Goal: Answer question/provide support: Share knowledge or assist other users

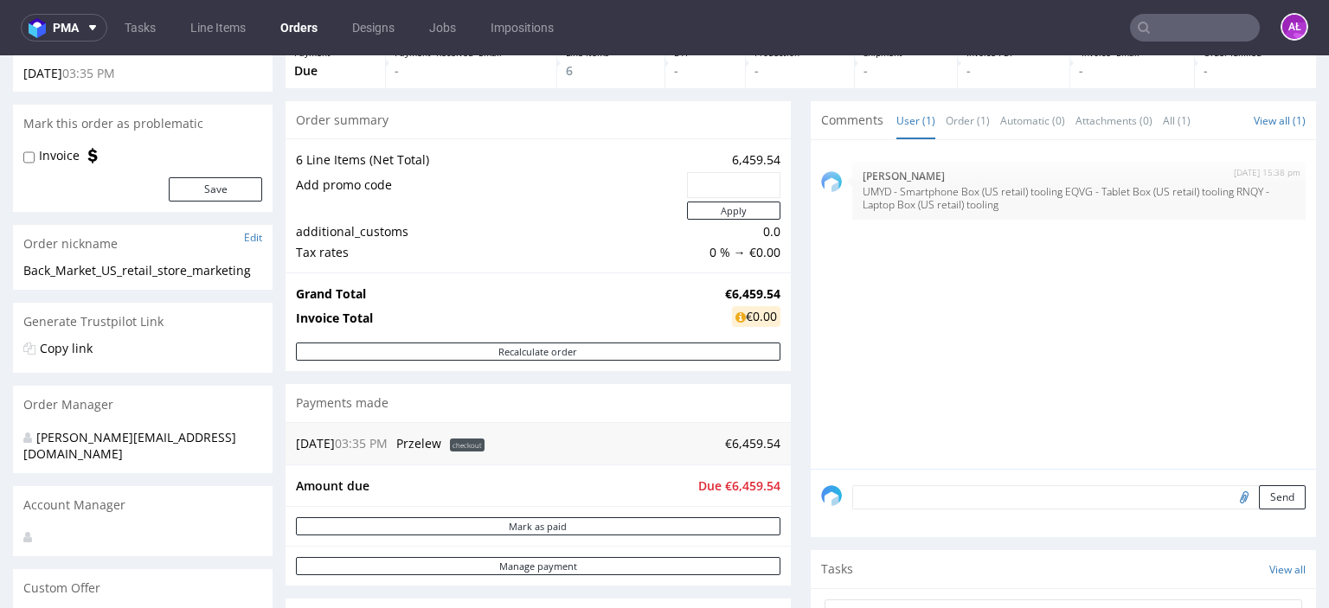
scroll to position [86, 0]
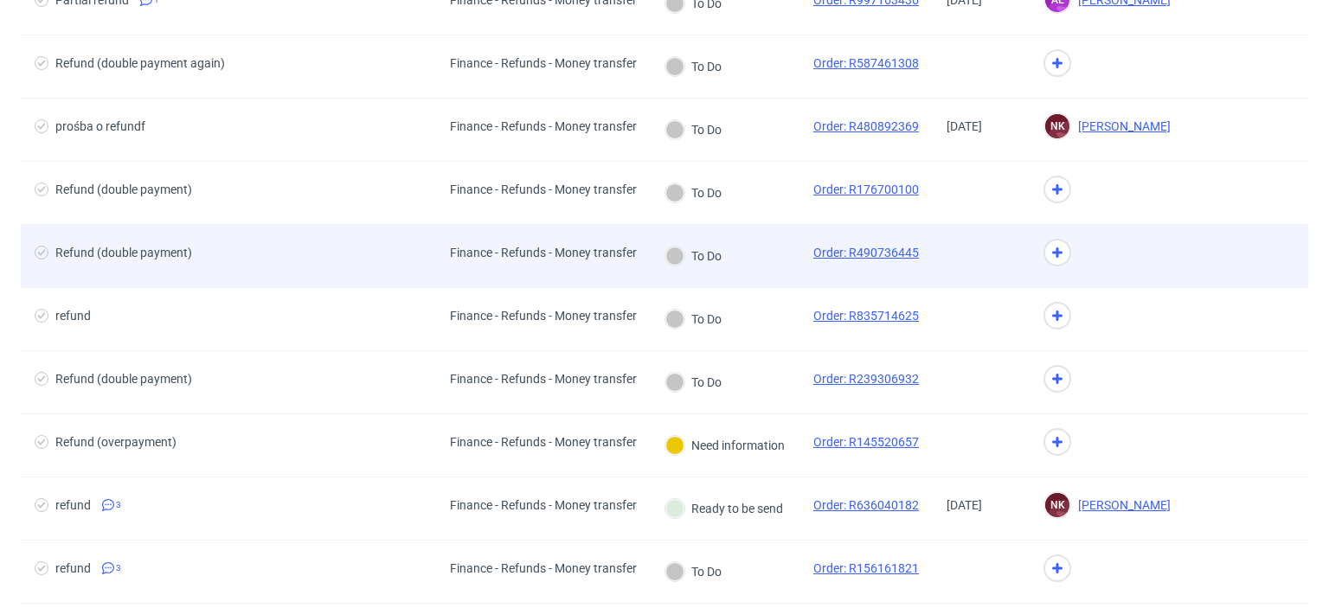
scroll to position [346, 0]
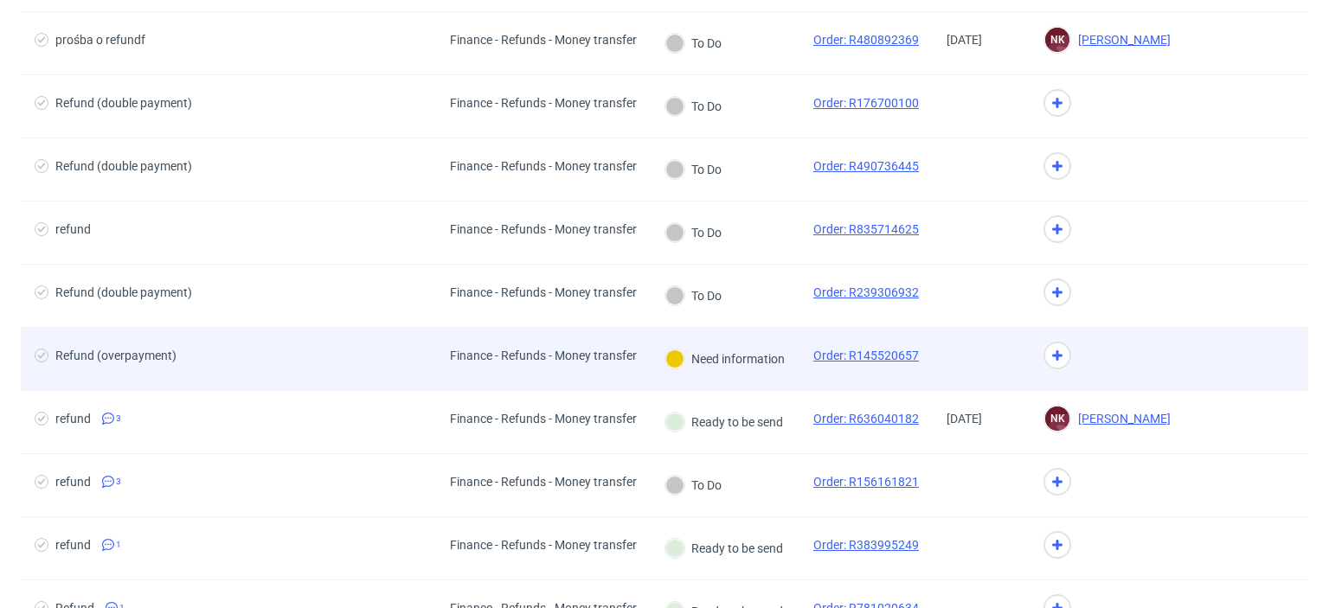
click at [722, 371] on div "Need information" at bounding box center [724, 359] width 149 height 62
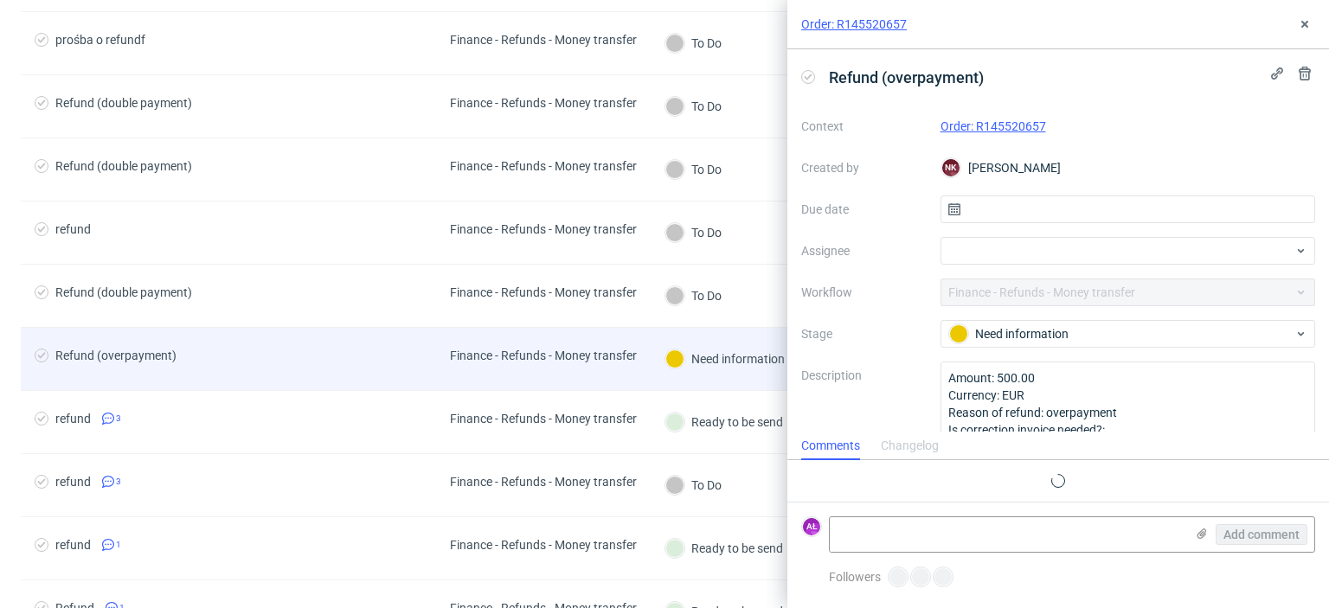
scroll to position [14, 0]
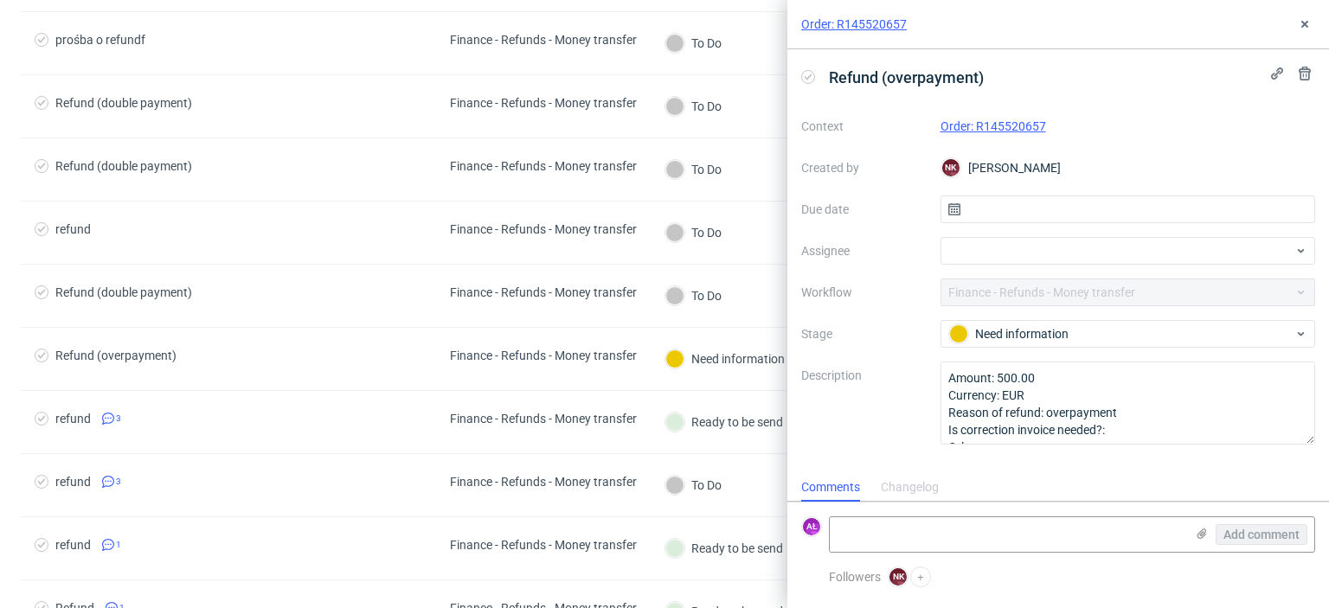
click at [985, 131] on link "Order: R145520657" at bounding box center [993, 126] width 106 height 14
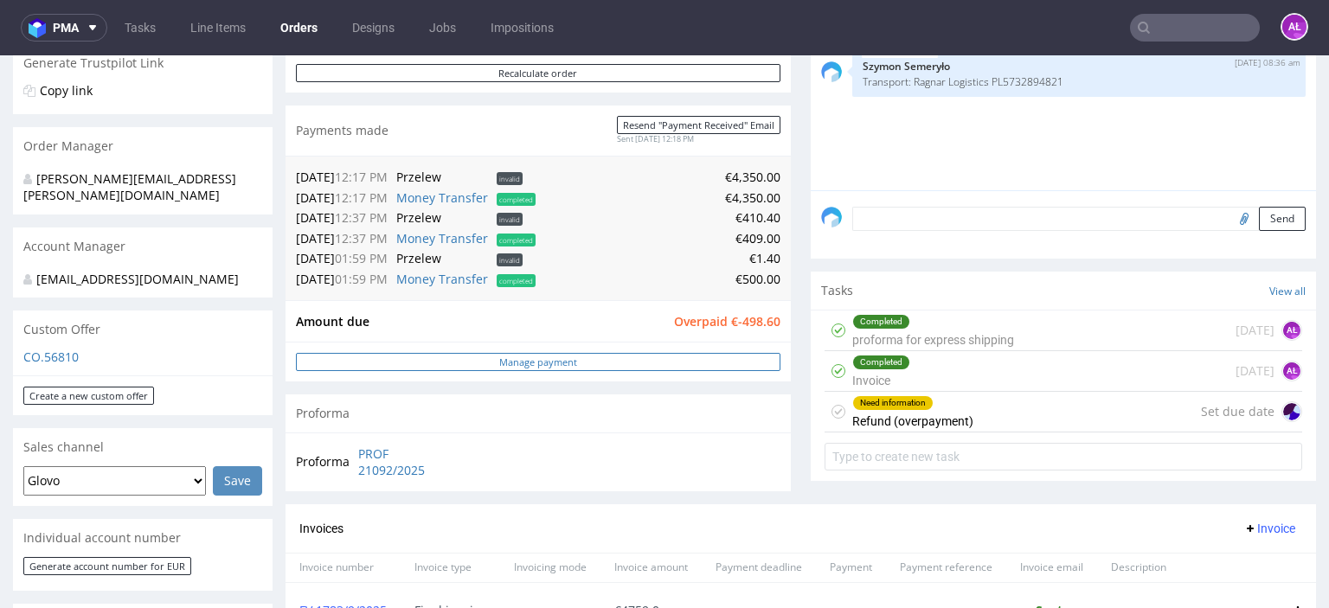
scroll to position [432, 0]
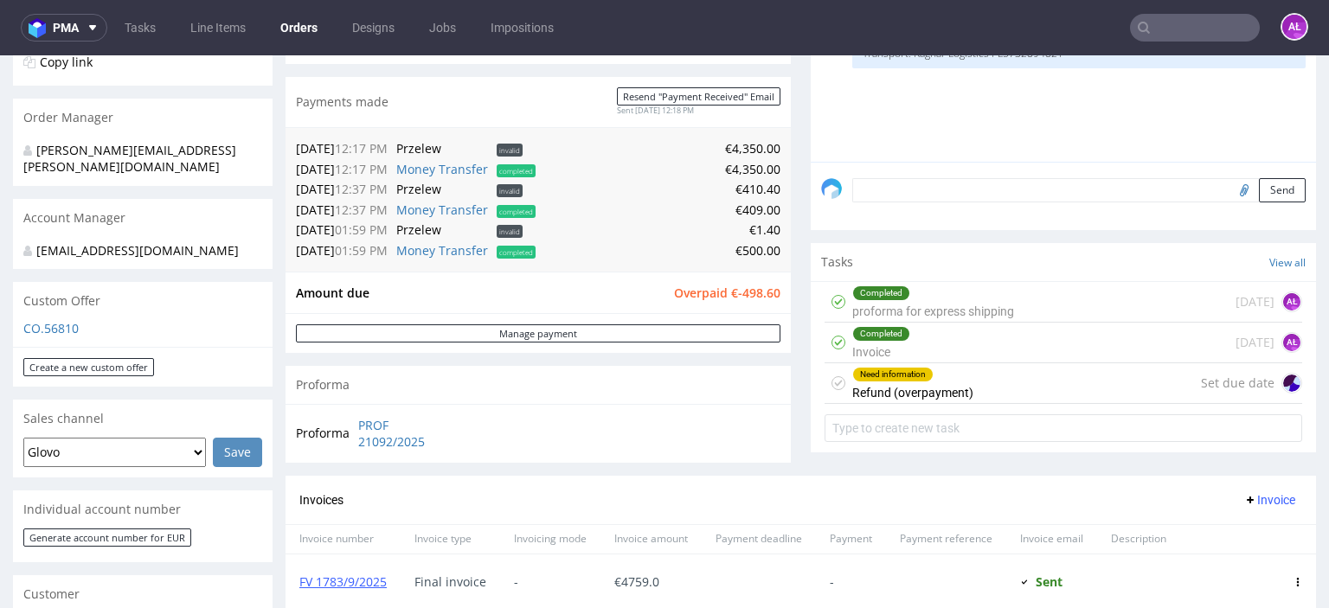
click at [875, 394] on div "Need information Refund (overpayment)" at bounding box center [912, 383] width 121 height 40
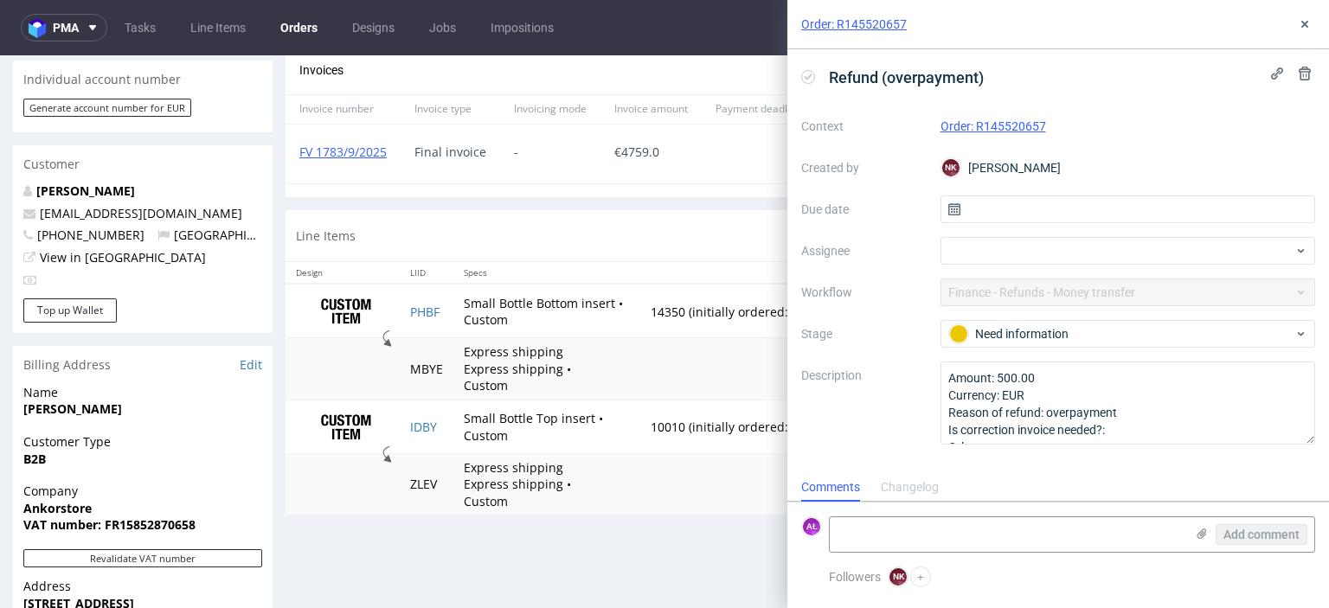
scroll to position [865, 0]
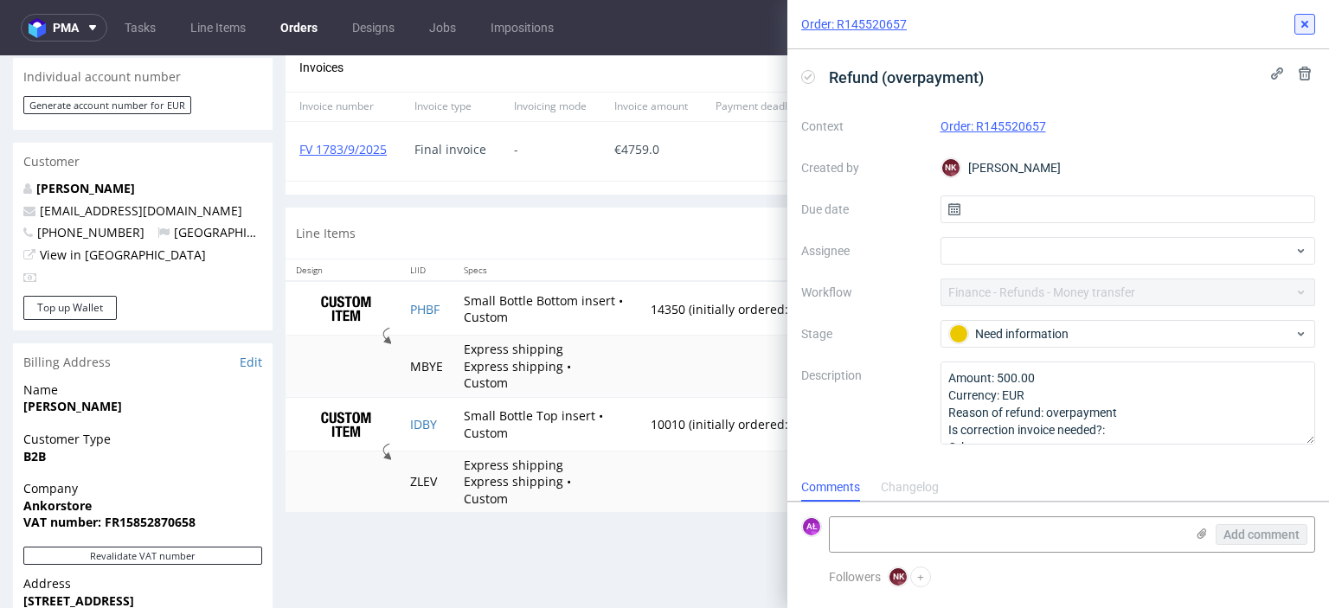
click at [1308, 23] on icon at bounding box center [1304, 24] width 14 height 14
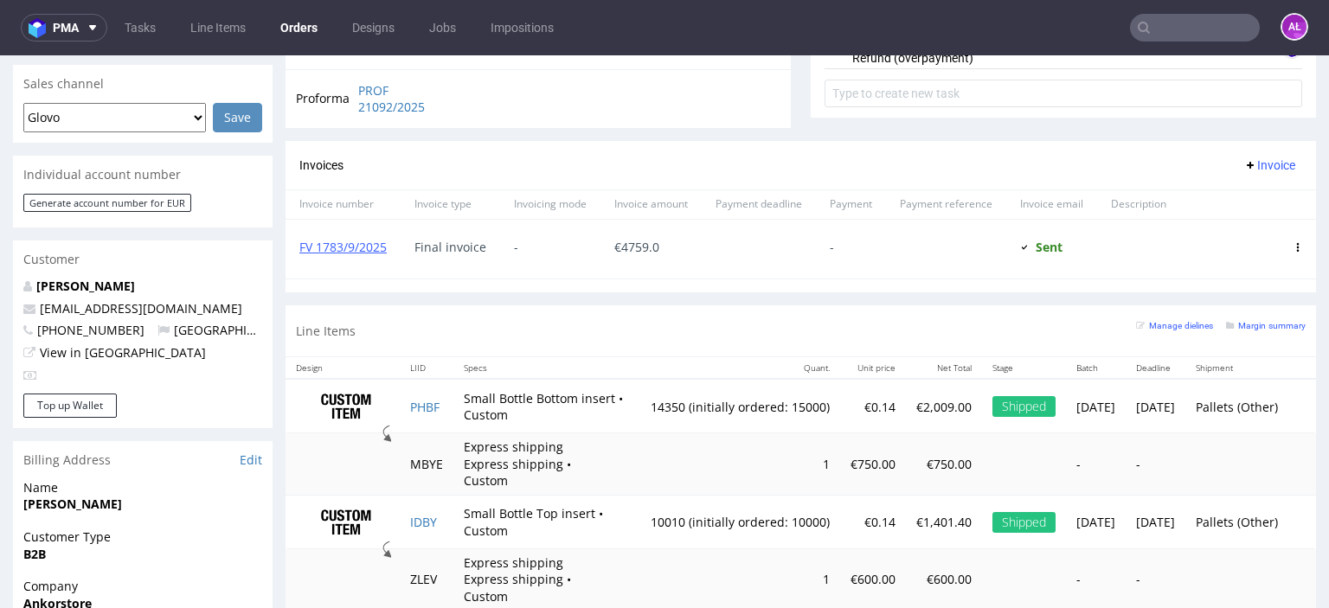
scroll to position [692, 0]
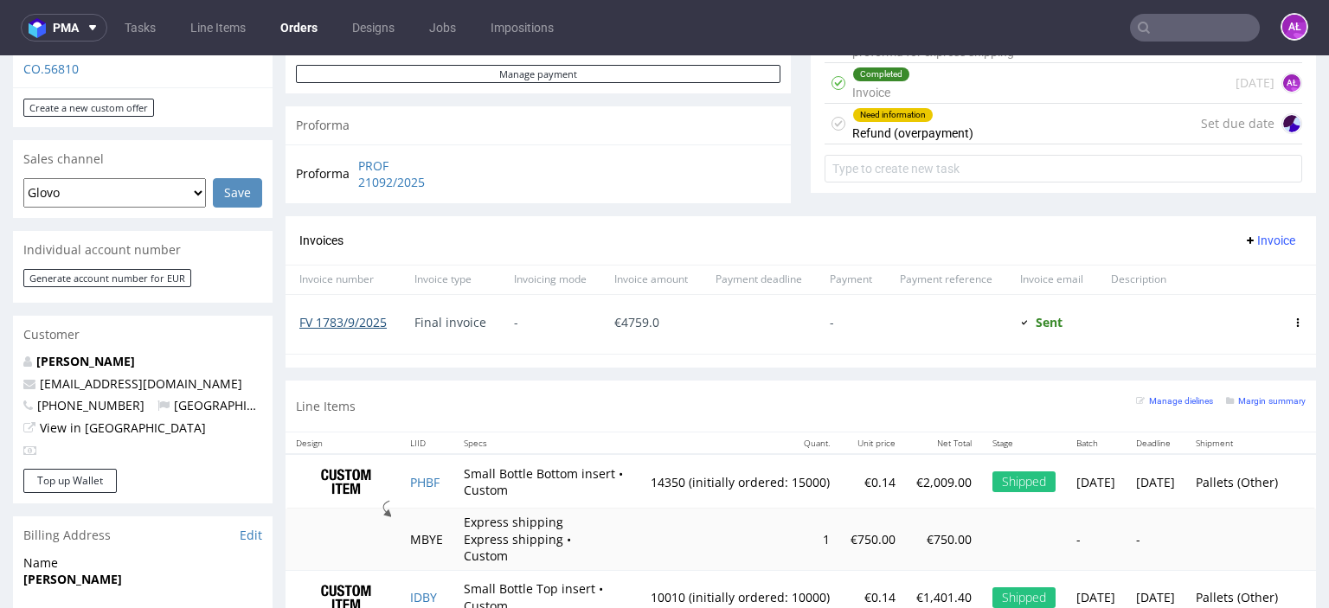
click at [362, 325] on link "FV 1783/9/2025" at bounding box center [342, 322] width 87 height 16
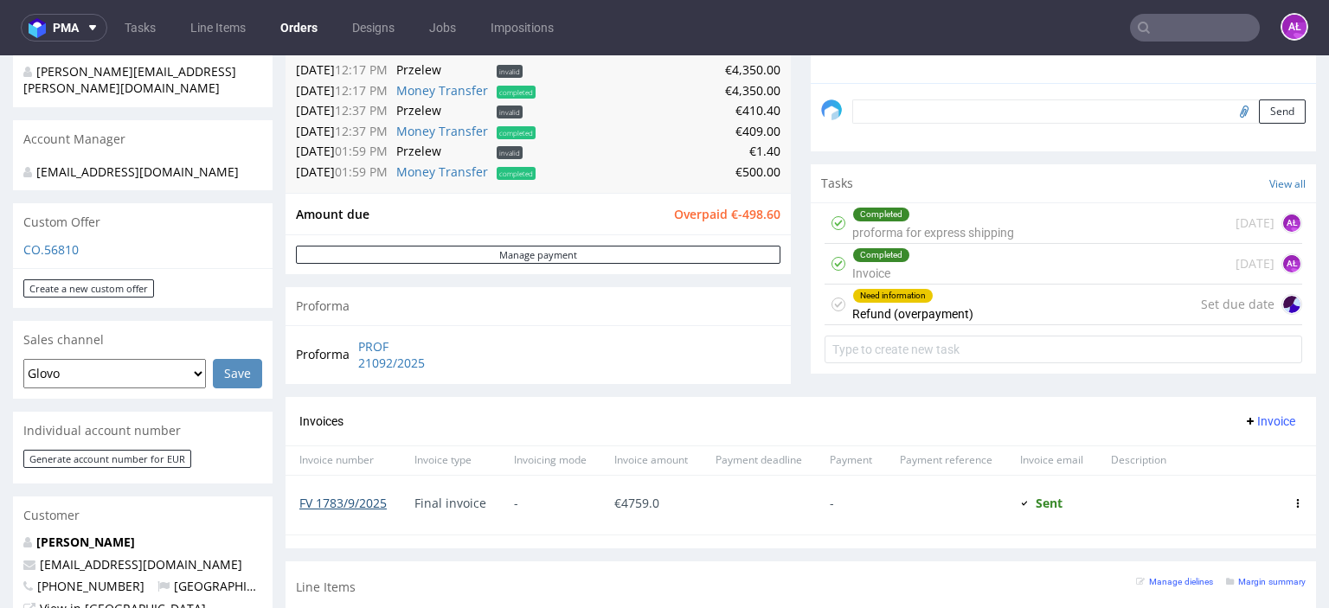
scroll to position [605, 0]
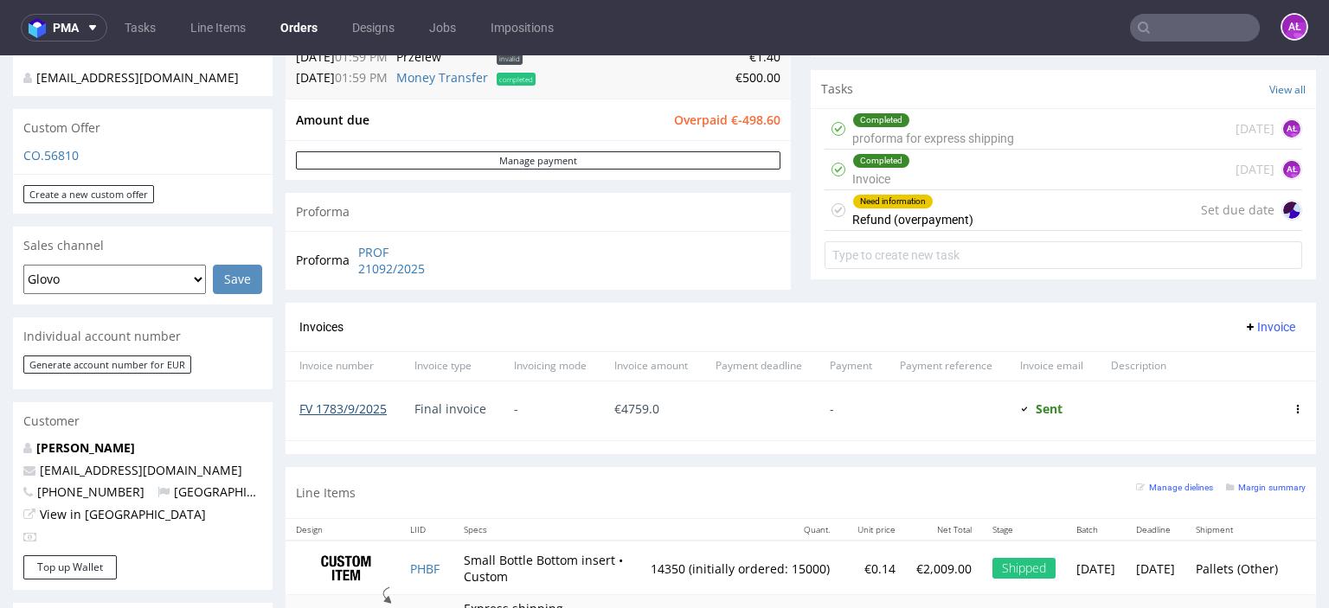
click at [375, 407] on link "FV 1783/9/2025" at bounding box center [342, 408] width 87 height 16
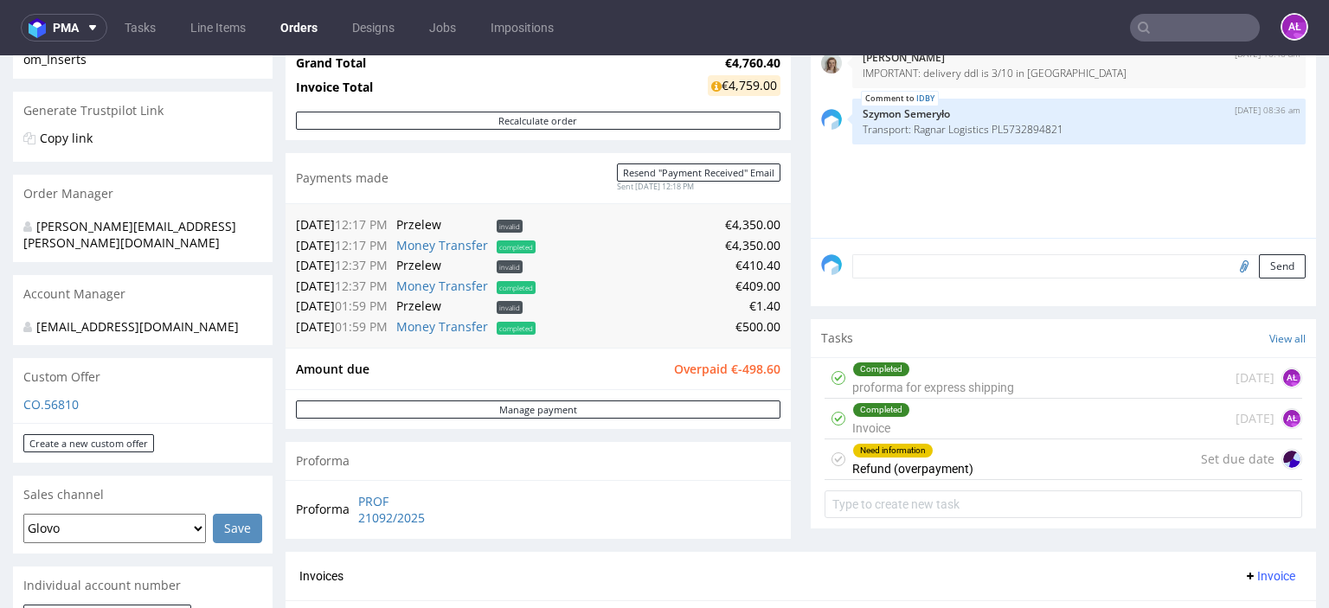
scroll to position [346, 0]
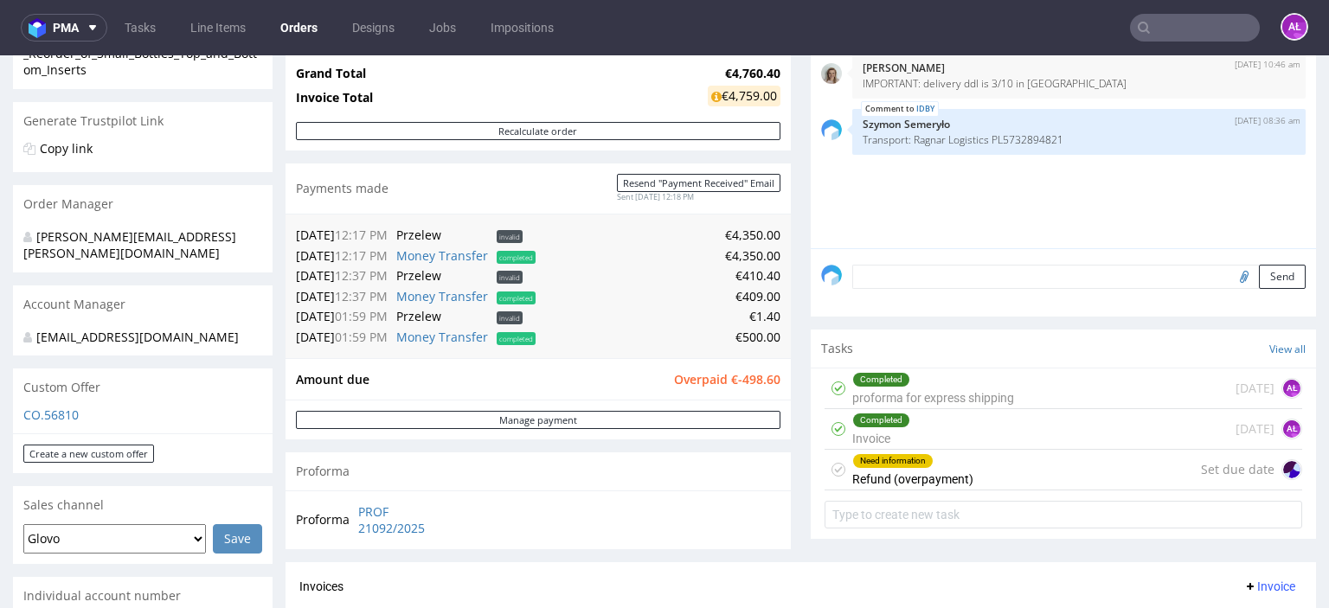
click at [875, 466] on div "Need information" at bounding box center [893, 461] width 80 height 14
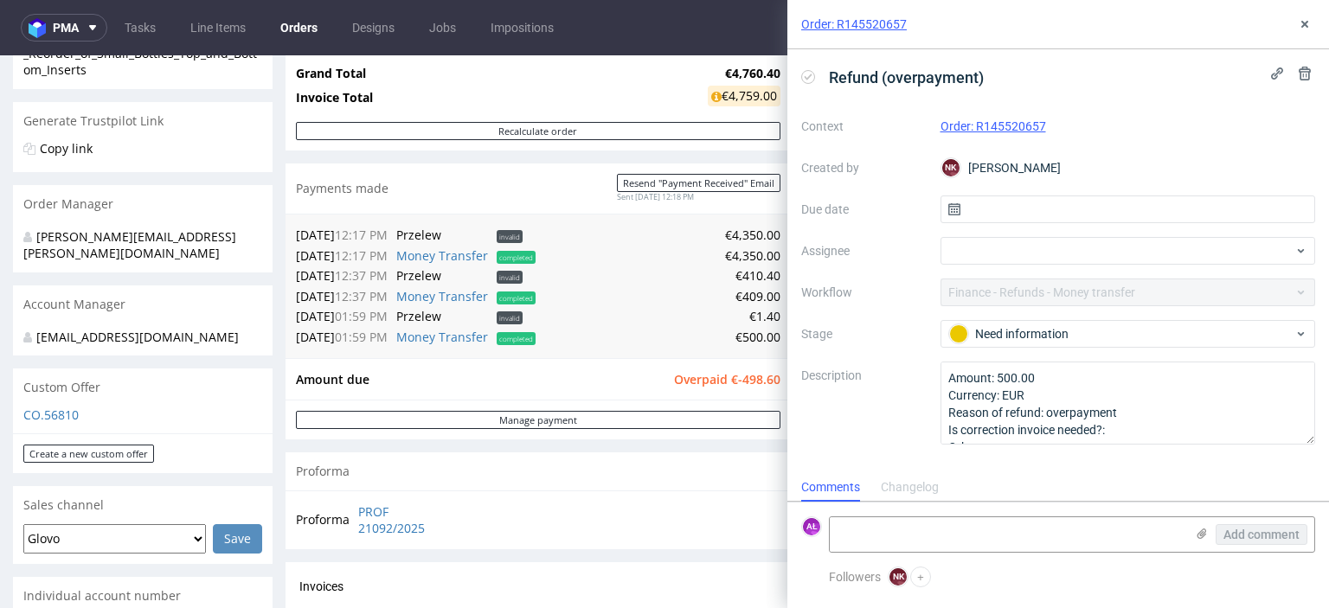
scroll to position [14, 0]
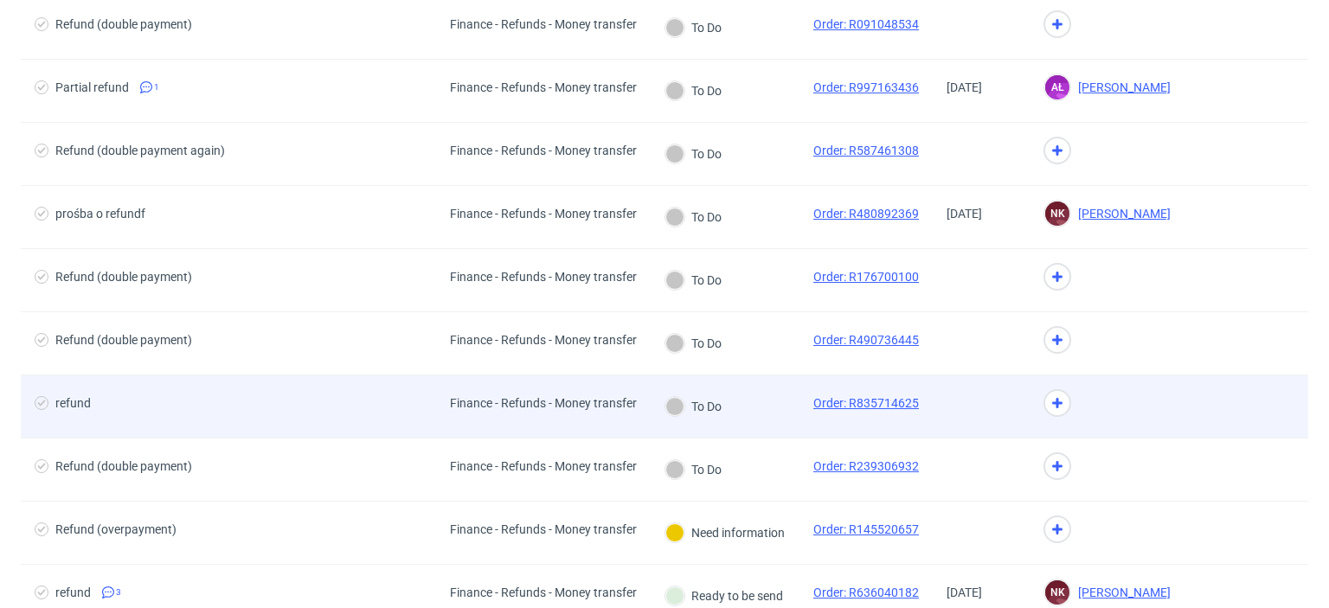
scroll to position [173, 0]
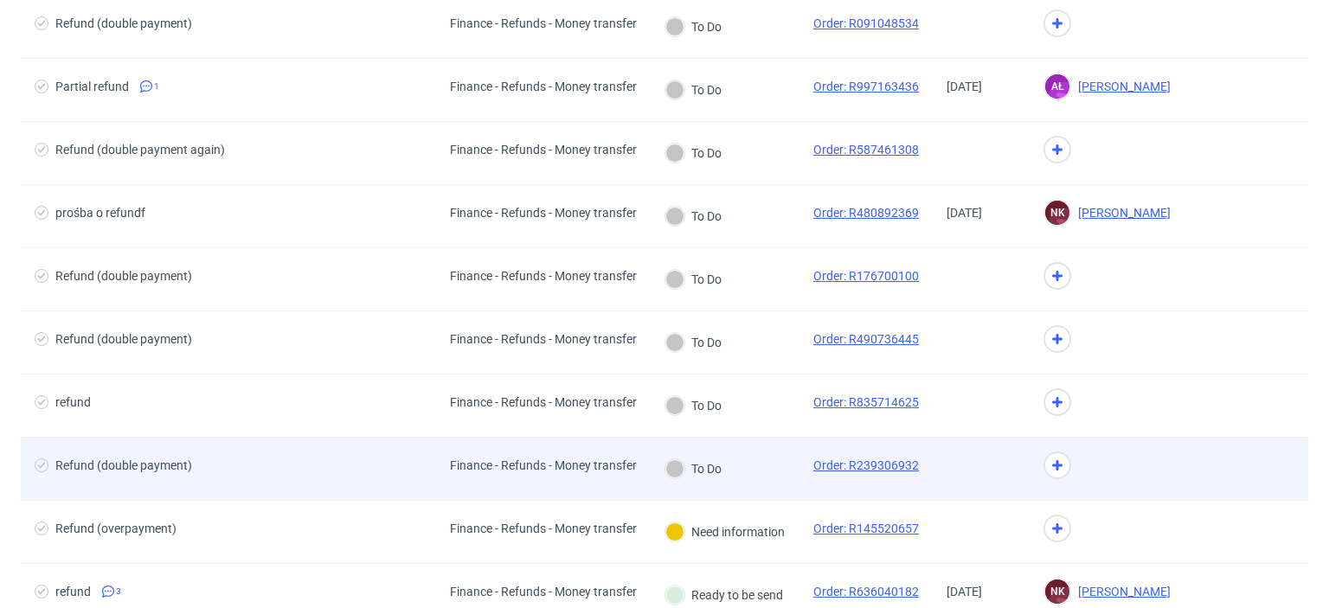
click at [620, 485] on div "Finance - Refunds - Money transfer" at bounding box center [543, 469] width 215 height 62
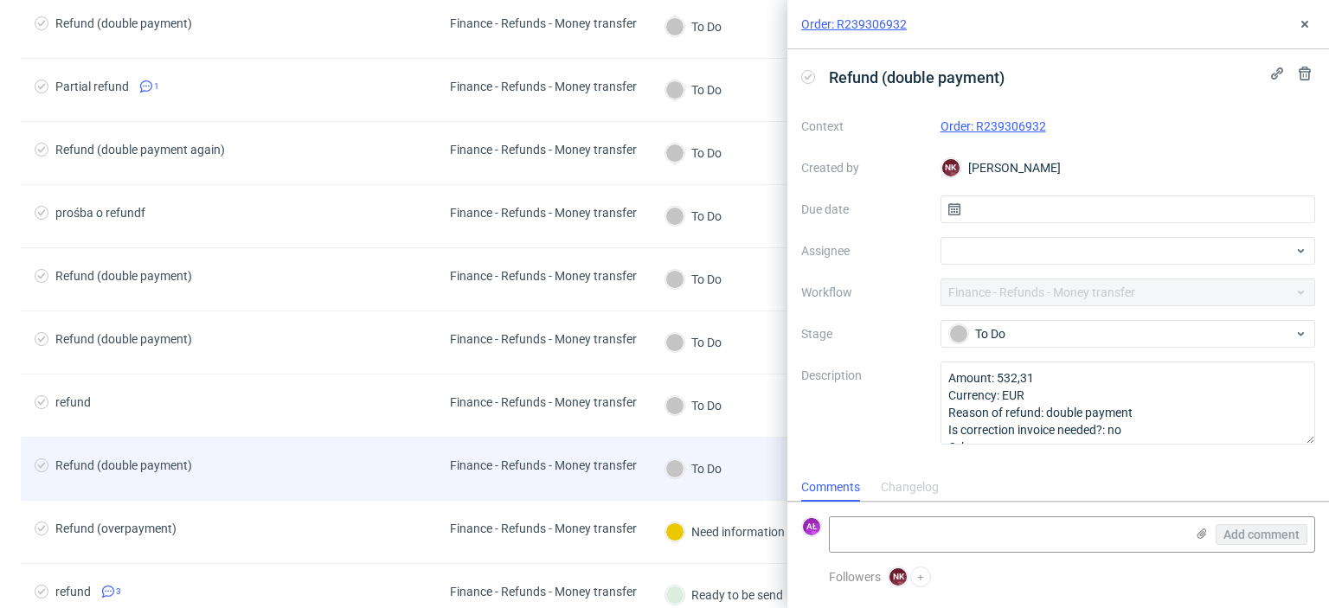
scroll to position [14, 0]
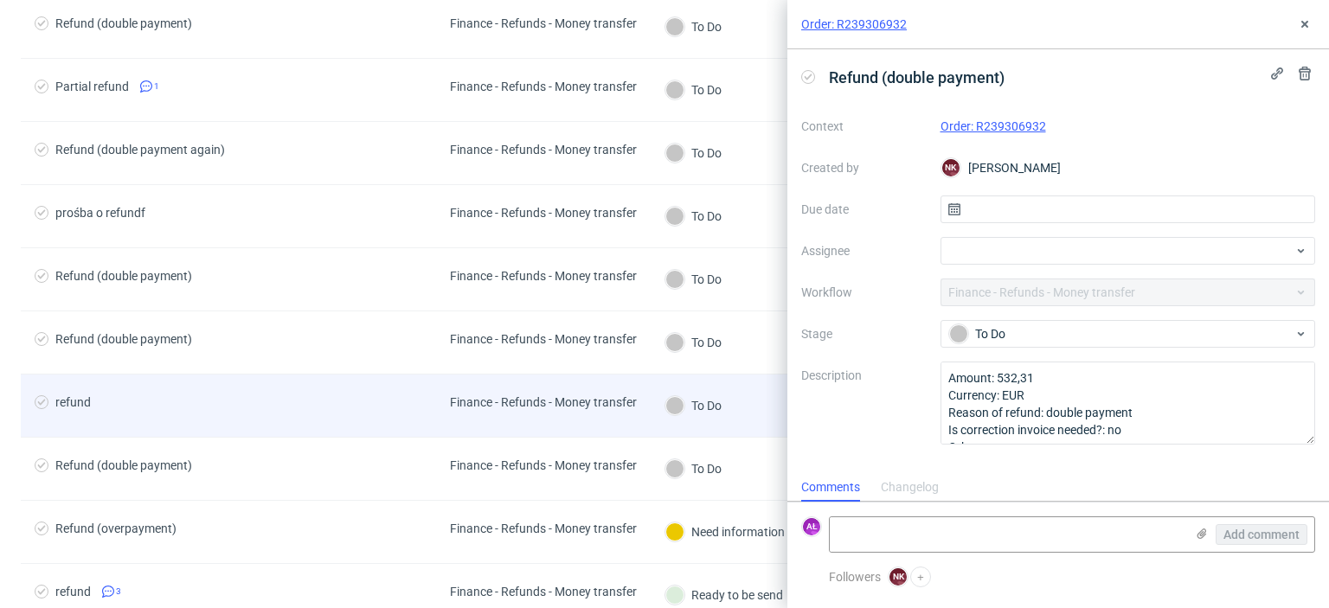
click at [637, 421] on div "Finance - Refunds - Money transfer" at bounding box center [543, 406] width 215 height 62
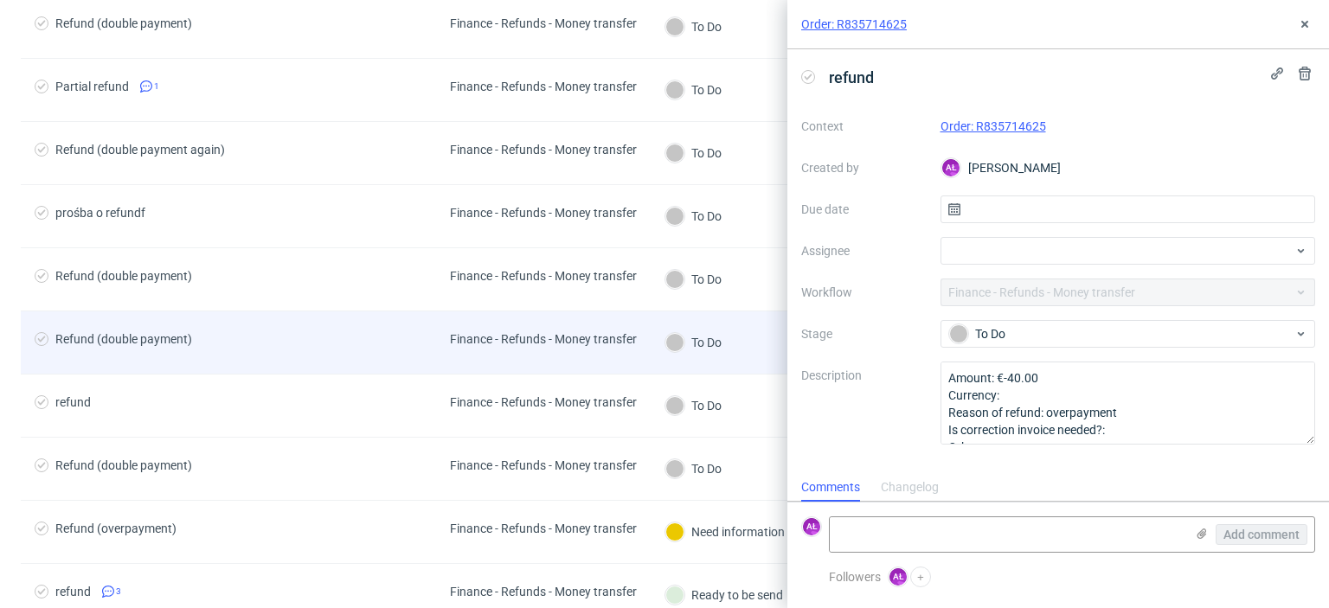
click at [644, 369] on div "Finance - Refunds - Money transfer" at bounding box center [543, 342] width 215 height 62
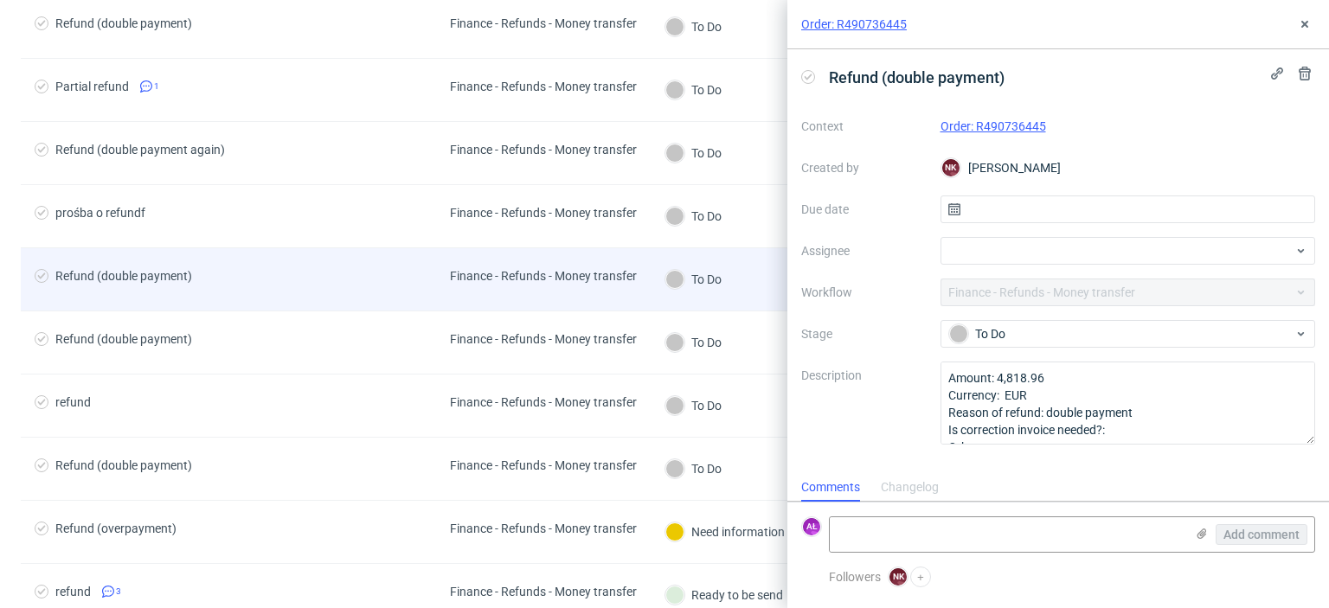
click at [647, 294] on div "Finance - Refunds - Money transfer" at bounding box center [543, 279] width 215 height 62
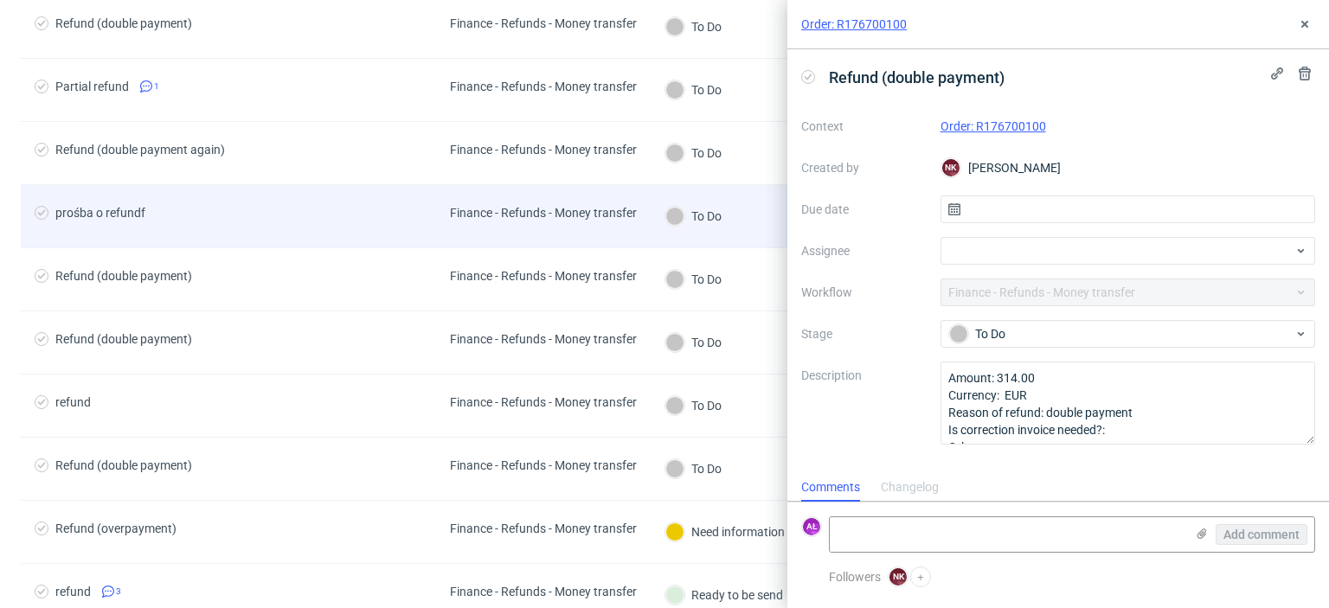
click at [647, 228] on div "Finance - Refunds - Money transfer" at bounding box center [543, 216] width 215 height 62
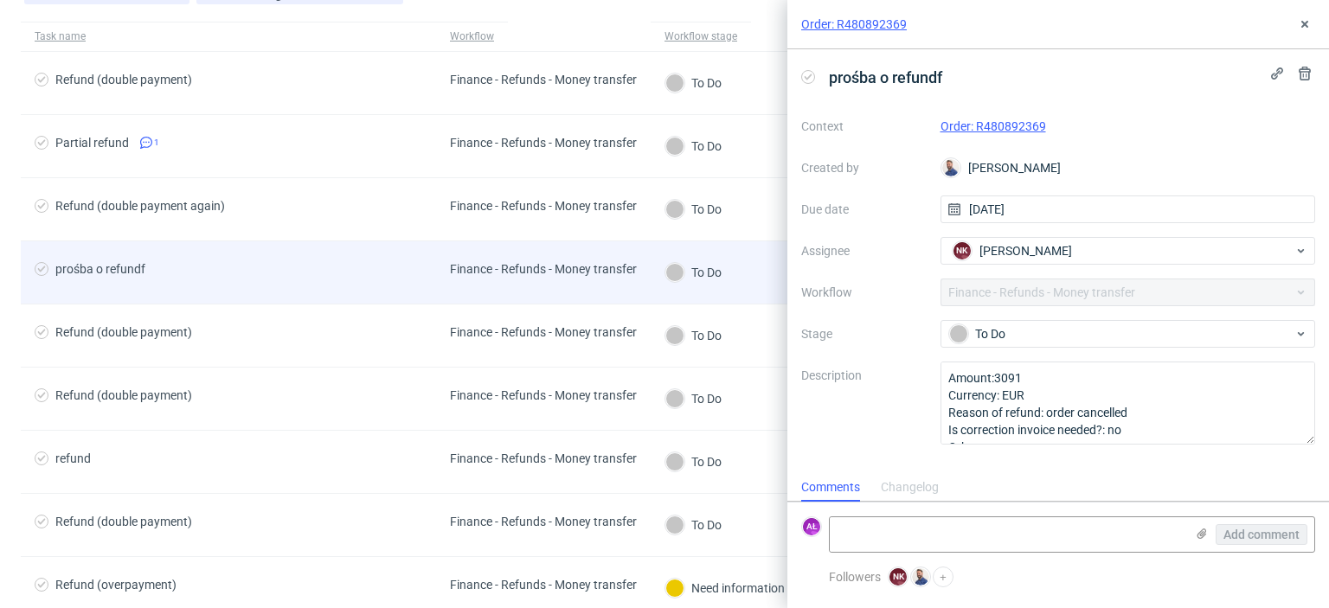
scroll to position [86, 0]
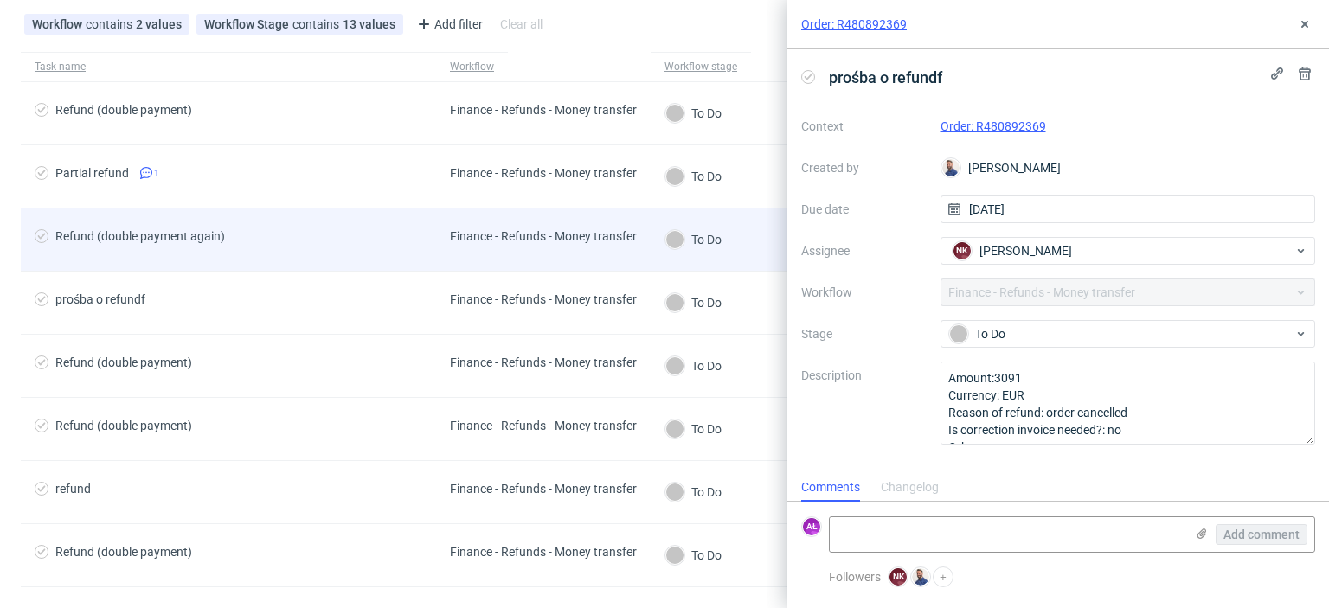
click at [649, 253] on div "Finance - Refunds - Money transfer" at bounding box center [543, 239] width 215 height 62
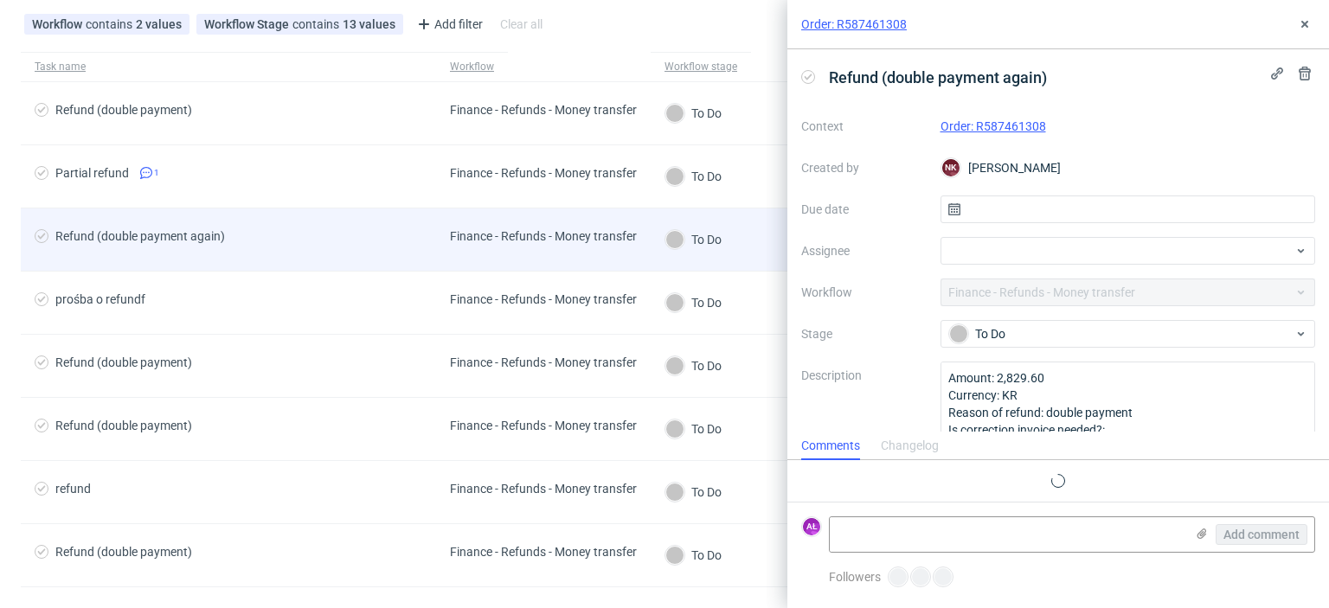
scroll to position [14, 0]
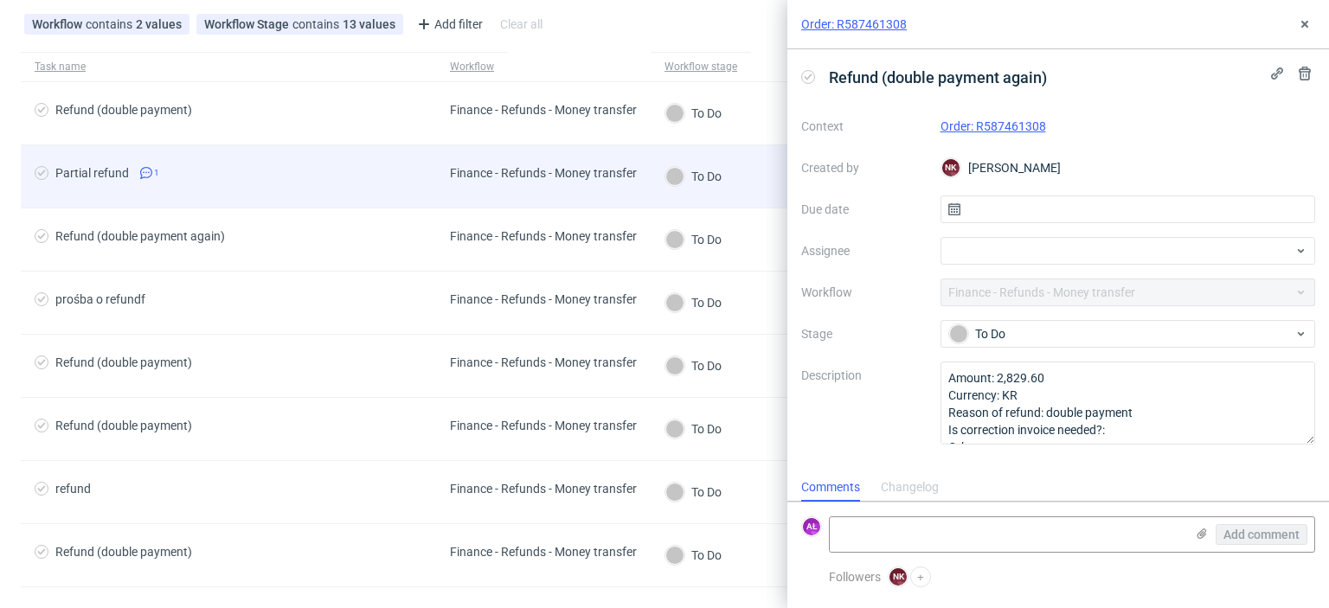
click at [641, 189] on div "Finance - Refunds - Money transfer" at bounding box center [543, 176] width 215 height 62
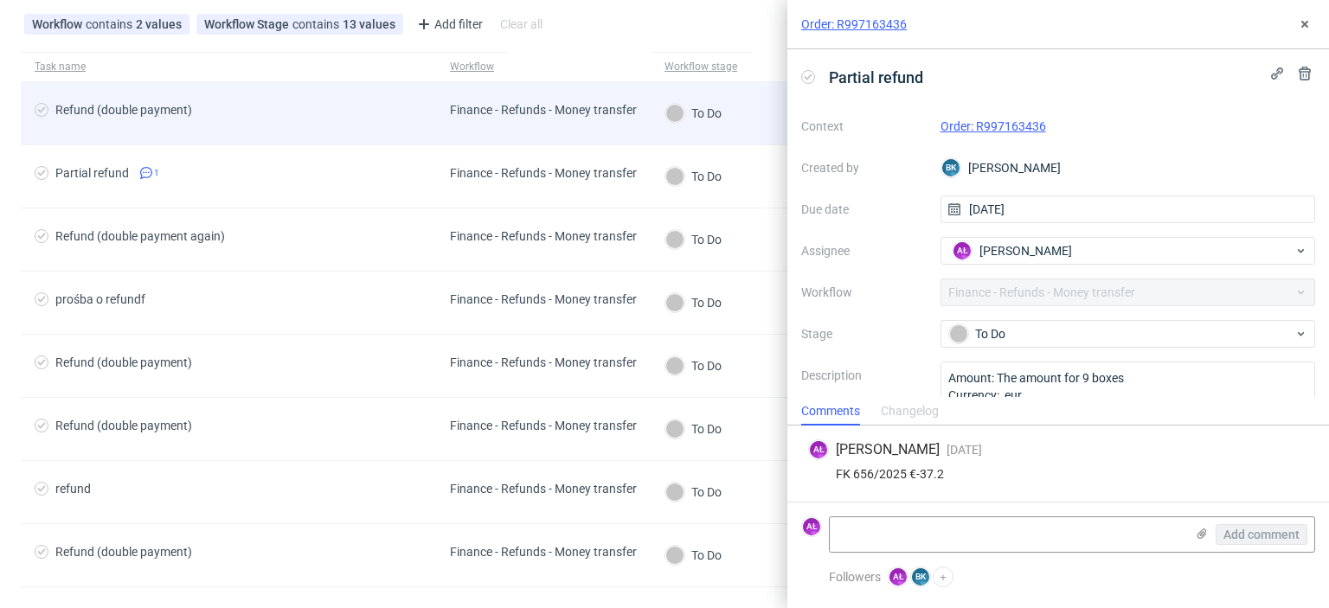
click at [632, 139] on div "Finance - Refunds - Money transfer" at bounding box center [543, 113] width 215 height 62
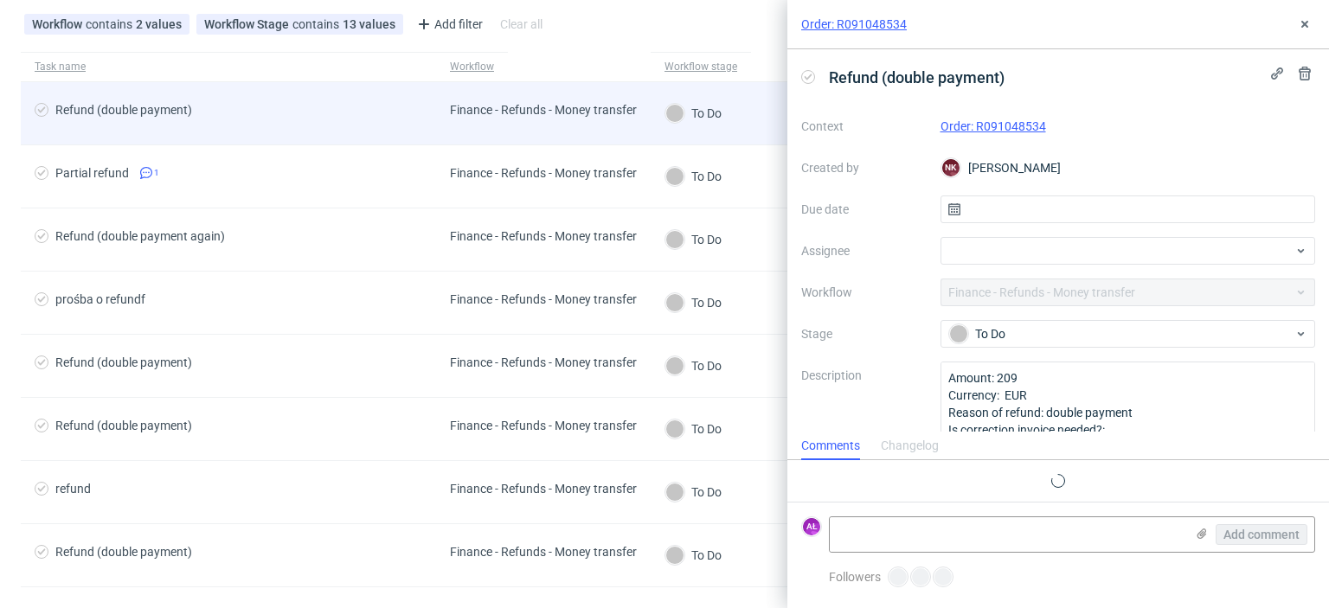
scroll to position [14, 0]
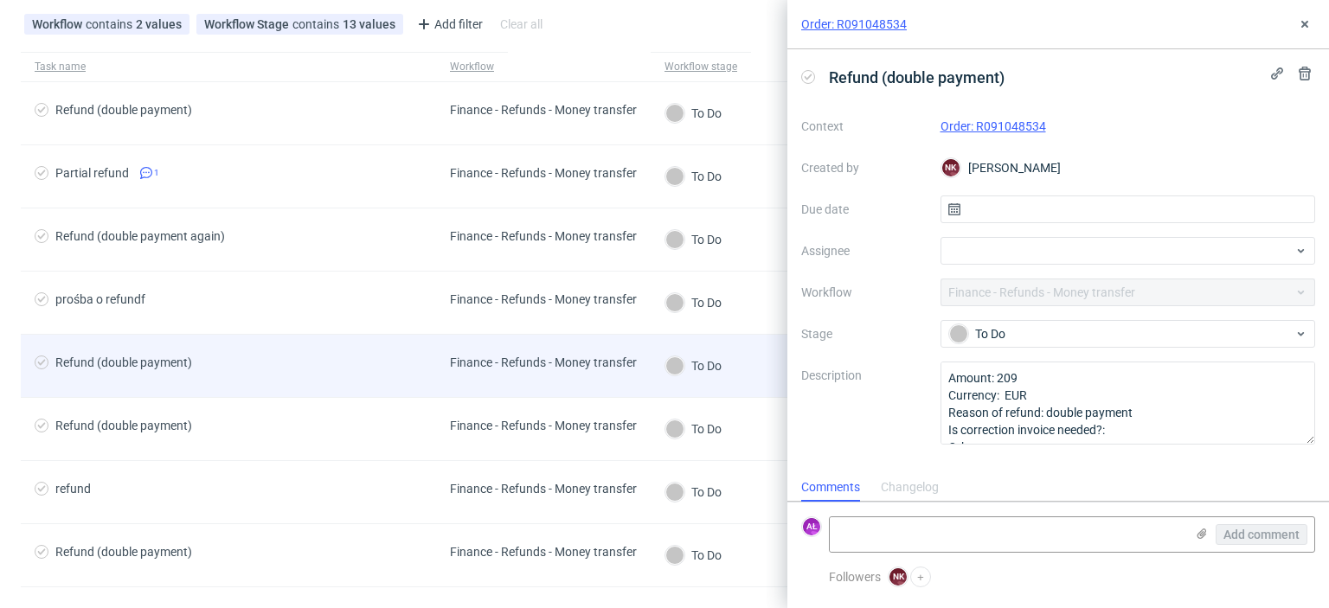
click at [637, 363] on div "Finance - Refunds - Money transfer" at bounding box center [543, 366] width 215 height 62
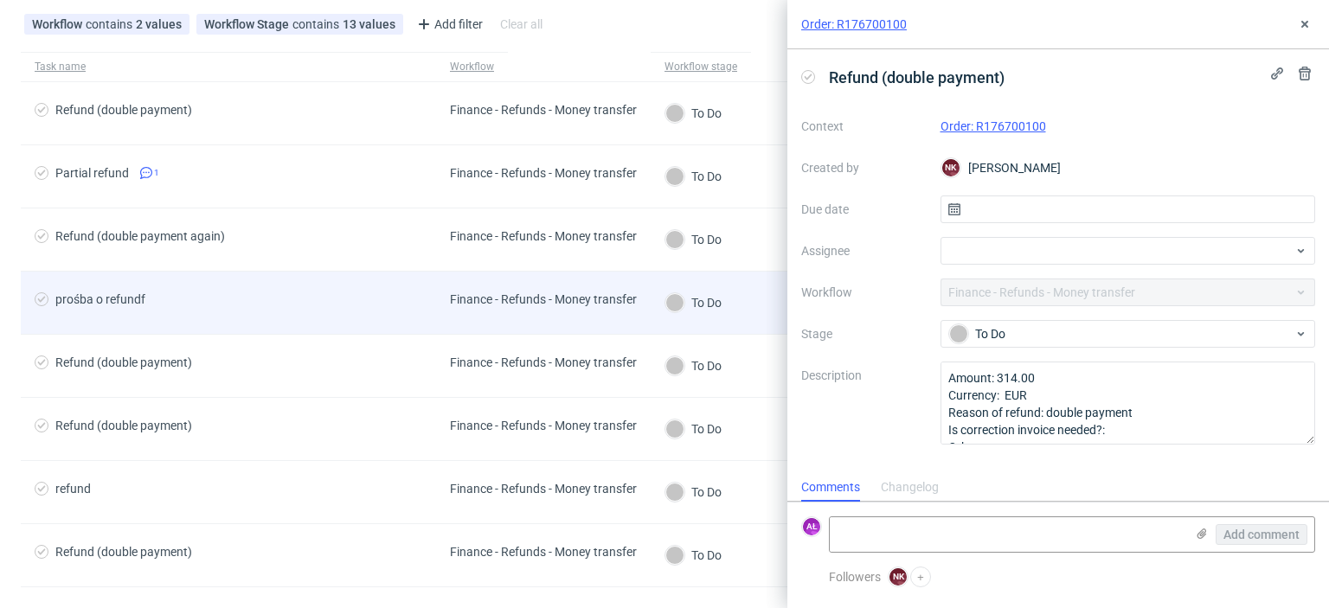
click at [636, 331] on div "Finance - Refunds - Money transfer" at bounding box center [543, 303] width 215 height 62
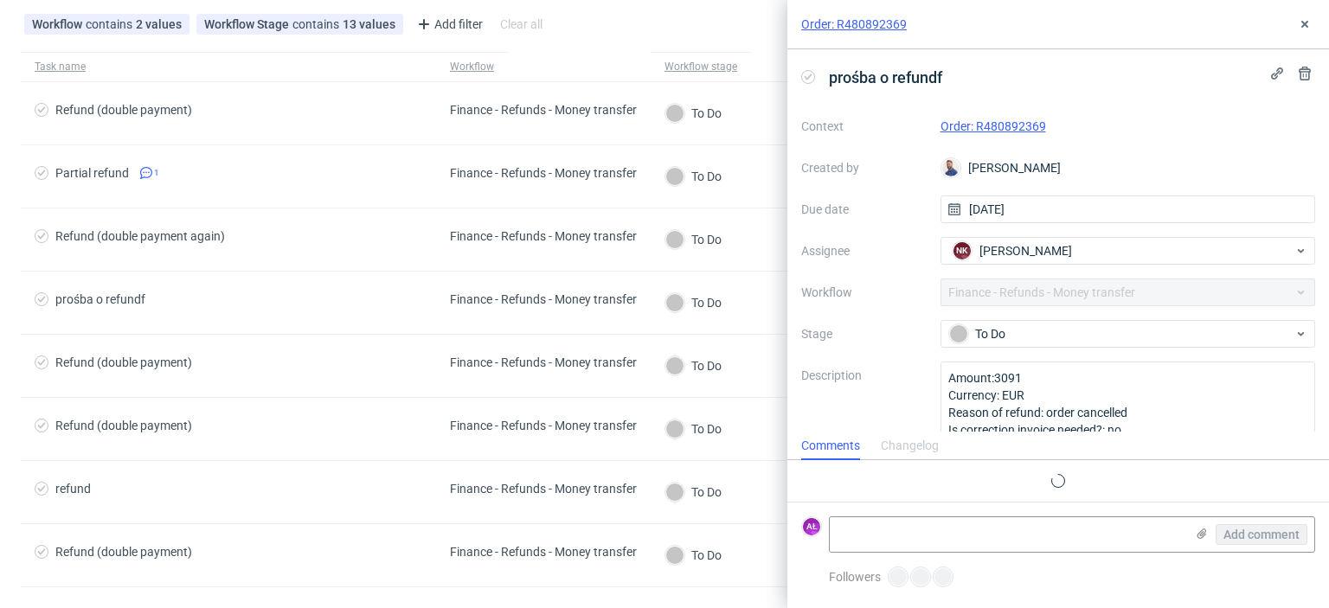
scroll to position [14, 0]
click at [988, 127] on link "Order: R480892369" at bounding box center [993, 126] width 106 height 14
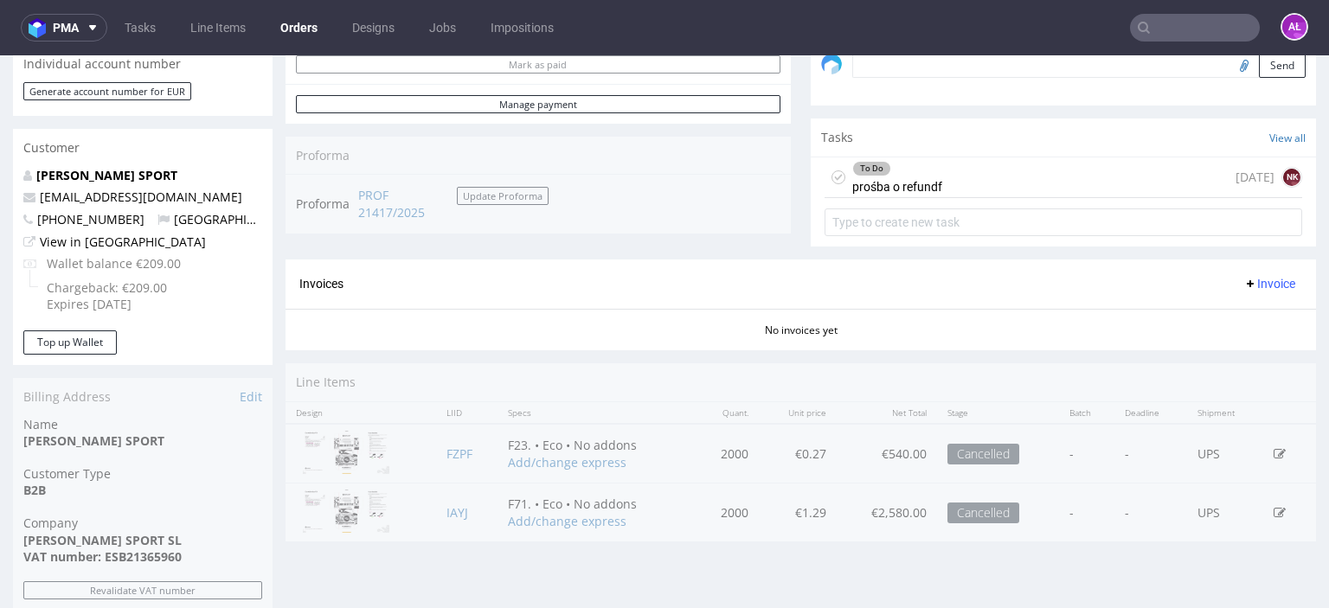
scroll to position [605, 0]
